Goal: Browse casually

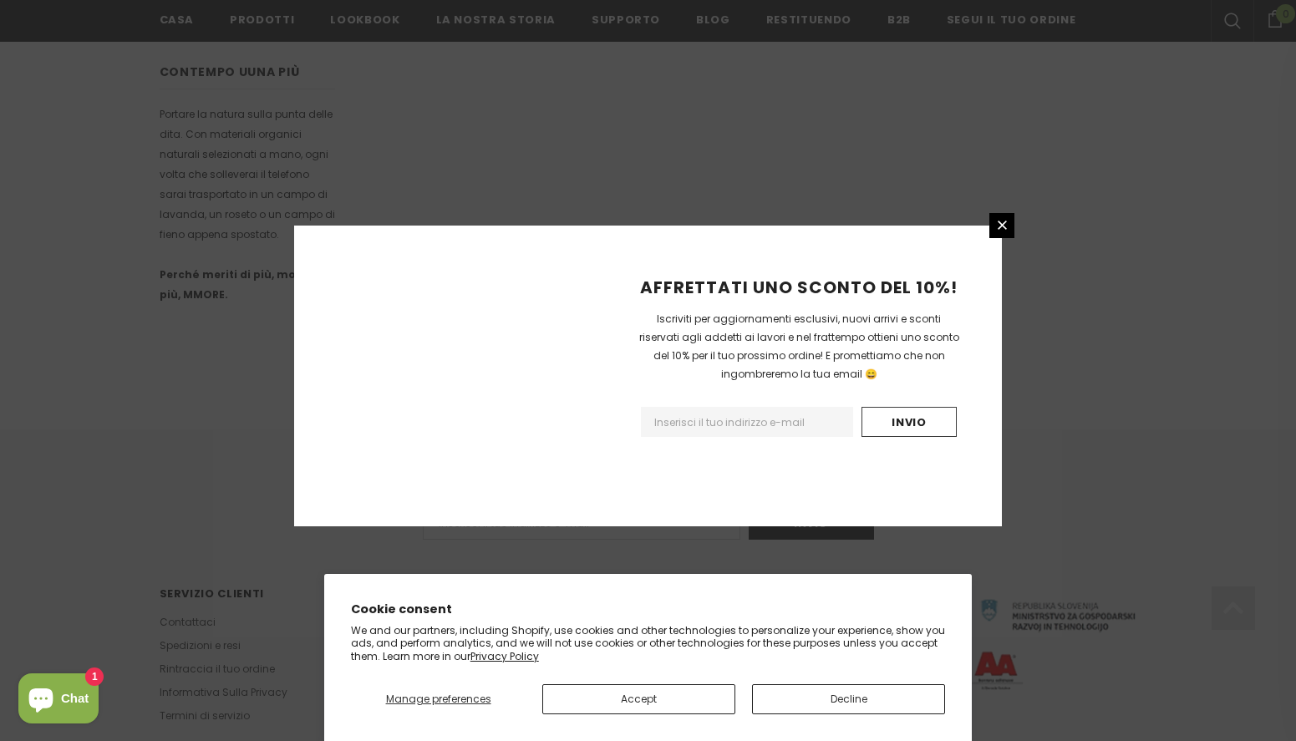
scroll to position [972, 0]
